Goal: Transaction & Acquisition: Book appointment/travel/reservation

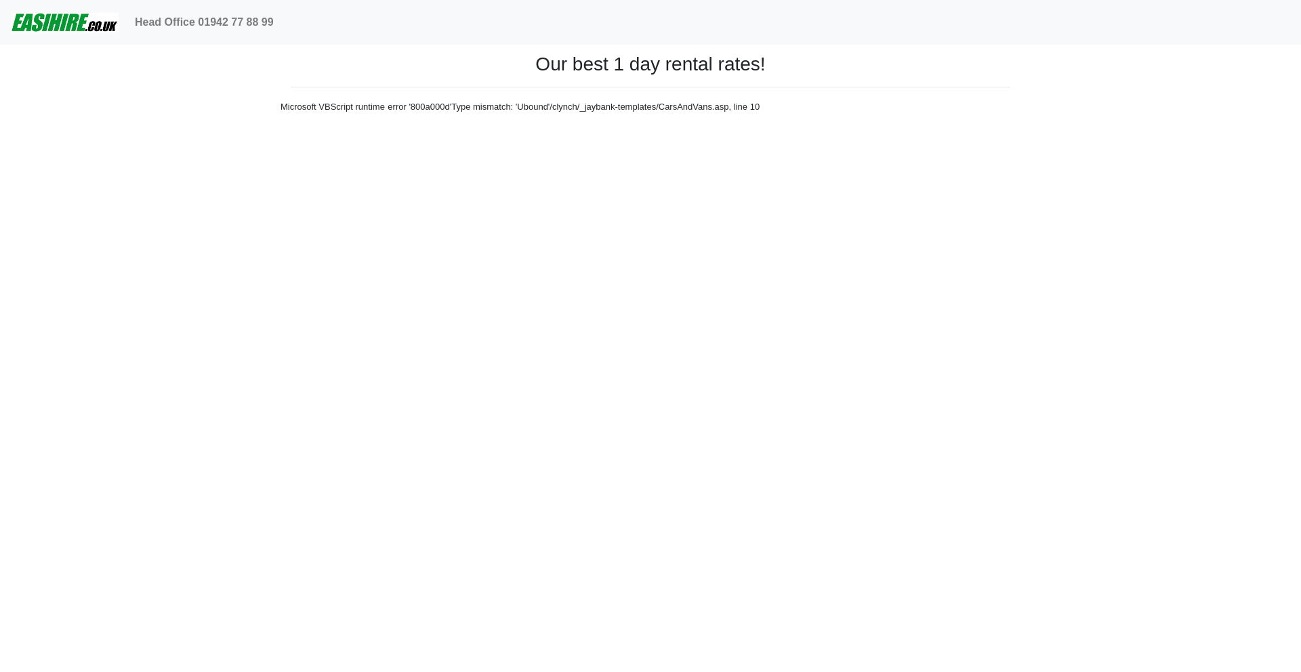
click at [619, 108] on font "/clynch/_jaybank-templates/CarsAndVans.asp" at bounding box center [638, 107] width 179 height 10
click at [618, 108] on font "/clynch/_jaybank-templates/CarsAndVans.asp" at bounding box center [638, 107] width 179 height 10
click at [79, 18] on img at bounding box center [65, 22] width 108 height 27
click at [62, 20] on img at bounding box center [65, 22] width 108 height 27
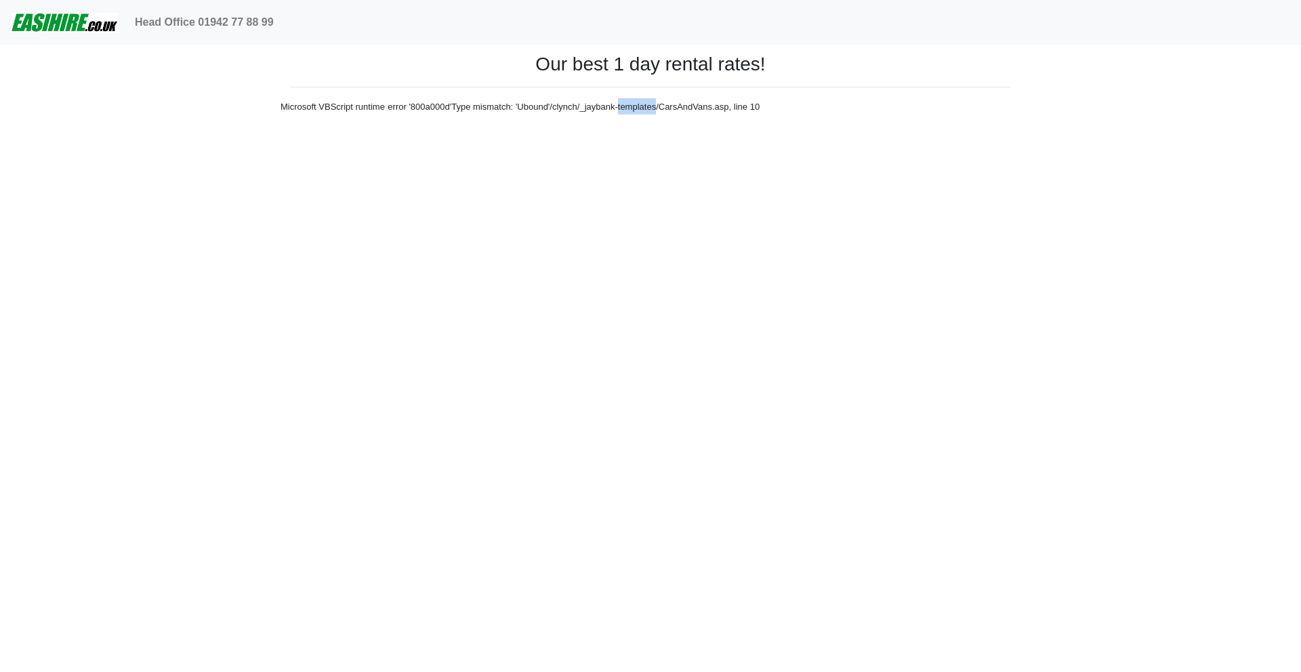
click at [63, 20] on img at bounding box center [65, 22] width 108 height 27
